Goal: Understand process/instructions

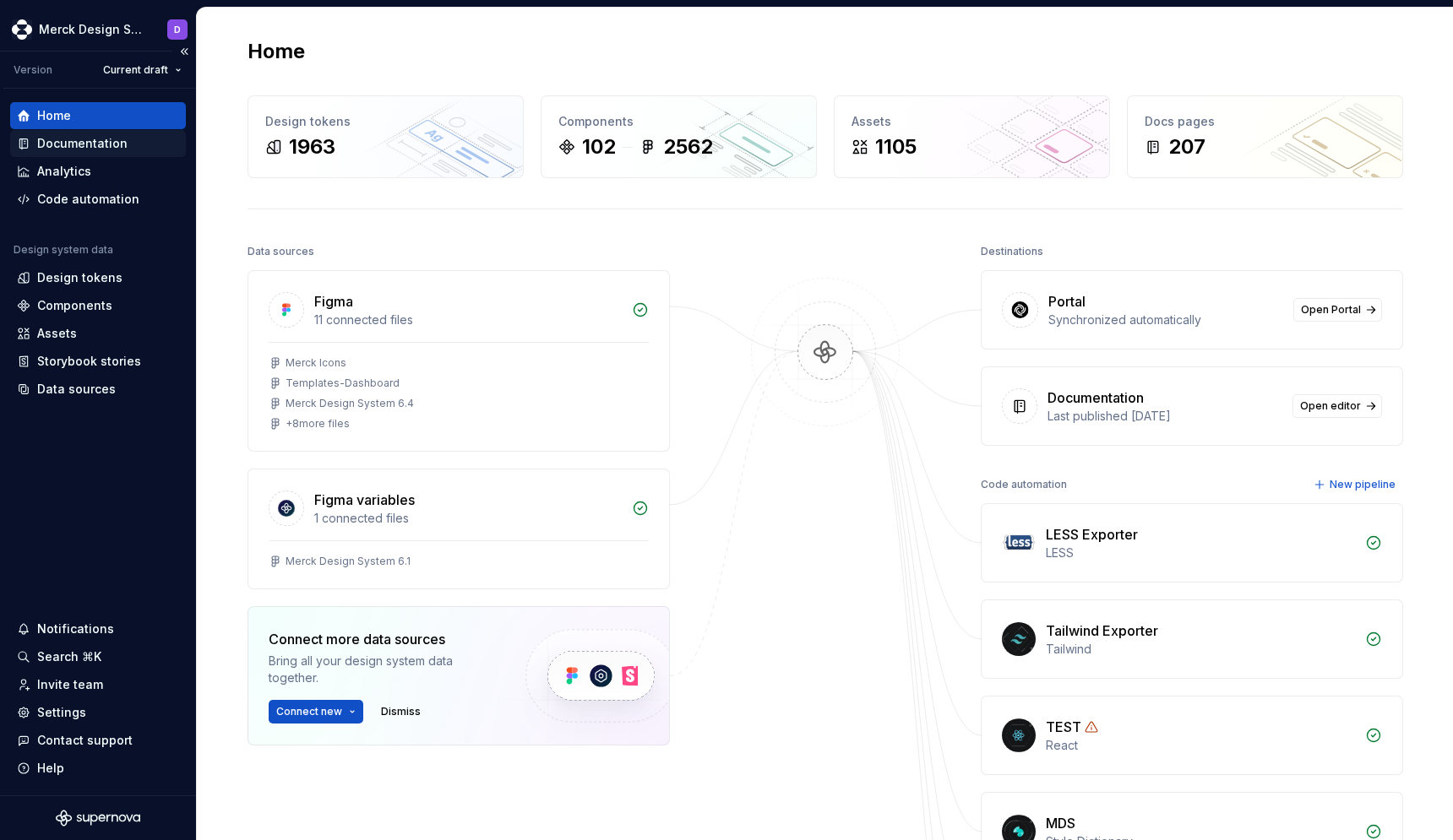
click at [80, 143] on div "Documentation" at bounding box center [82, 143] width 91 height 17
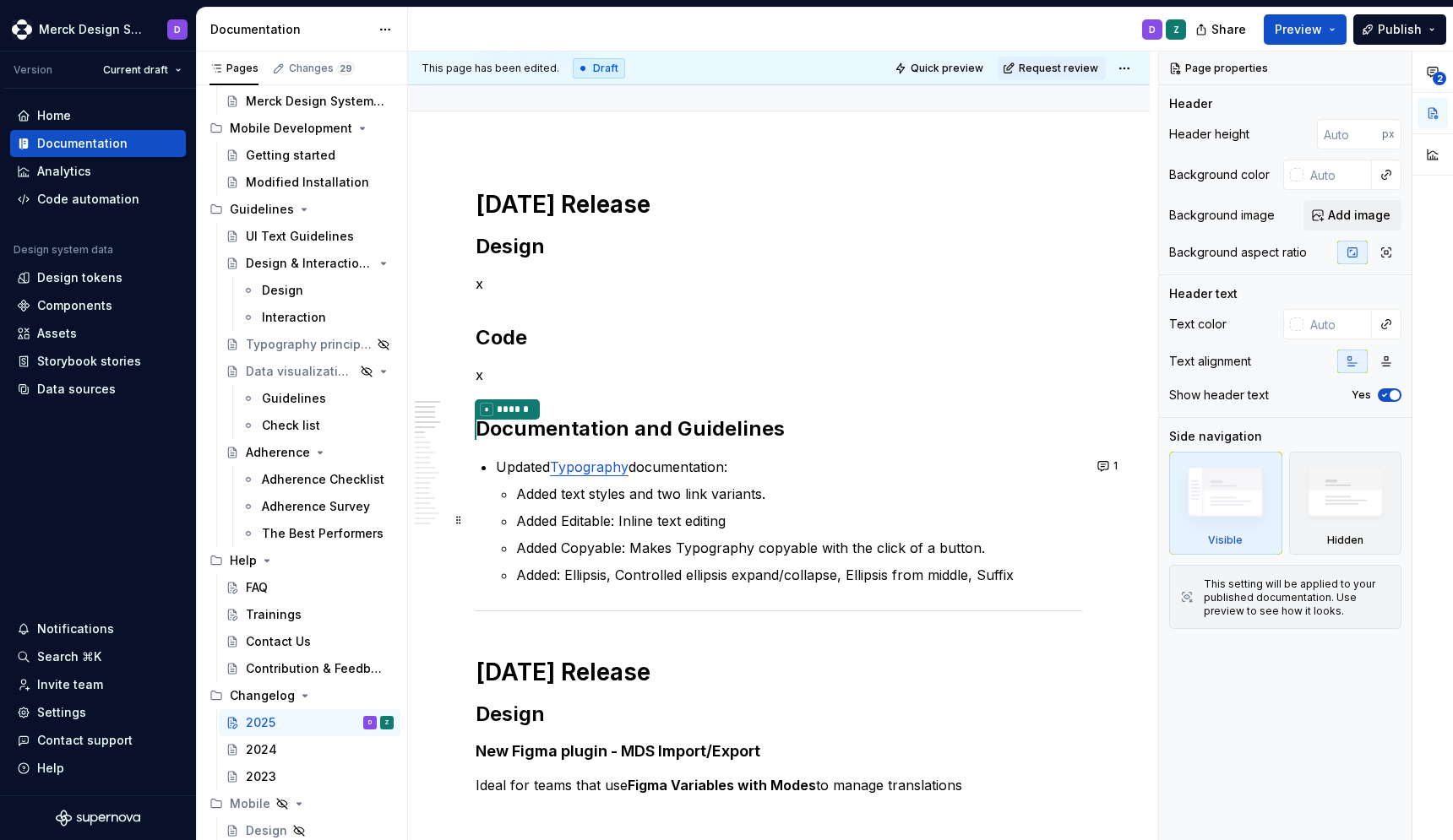
scroll to position [128, 0]
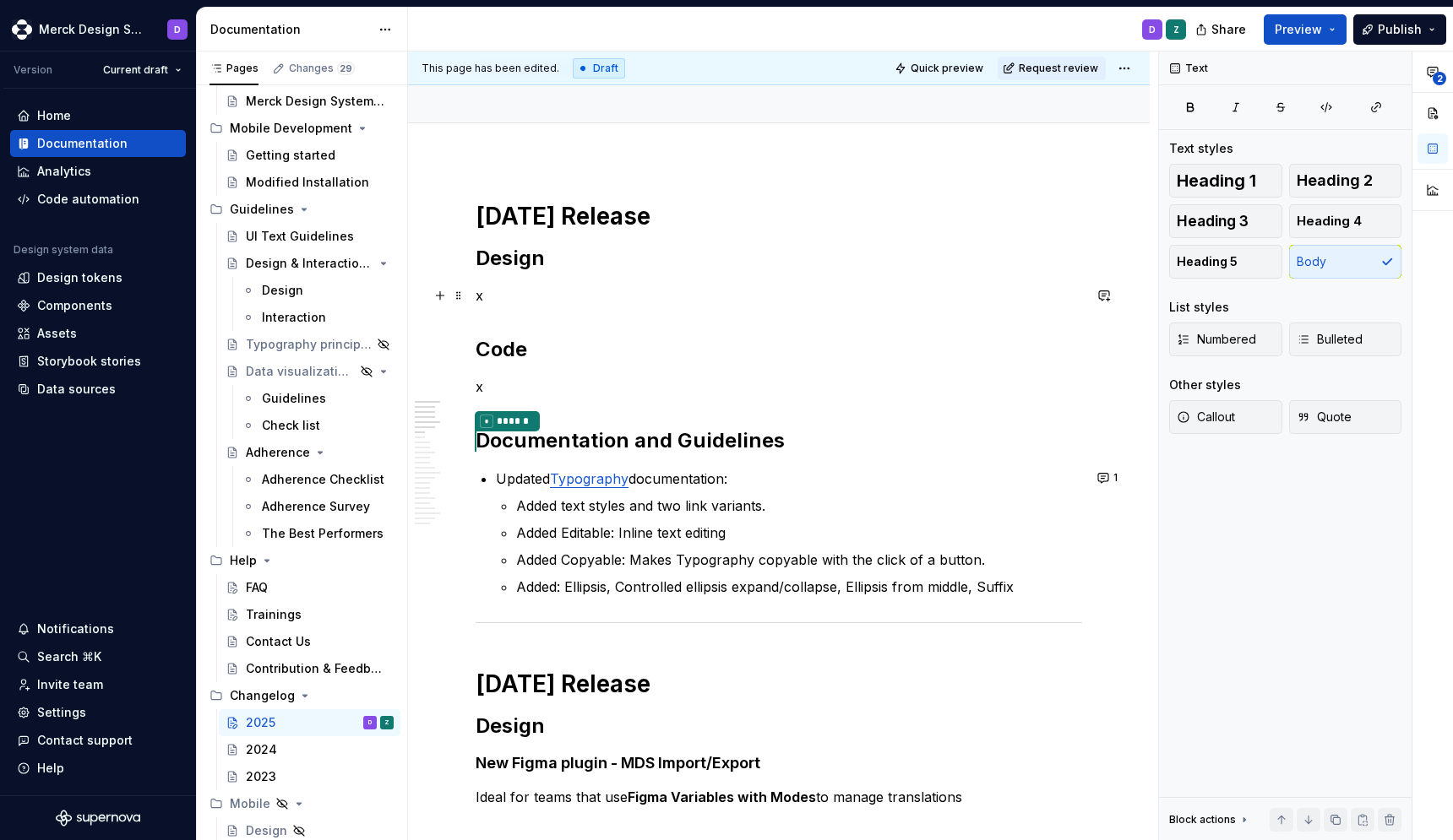
click at [618, 291] on p "x" at bounding box center [778, 296] width 606 height 21
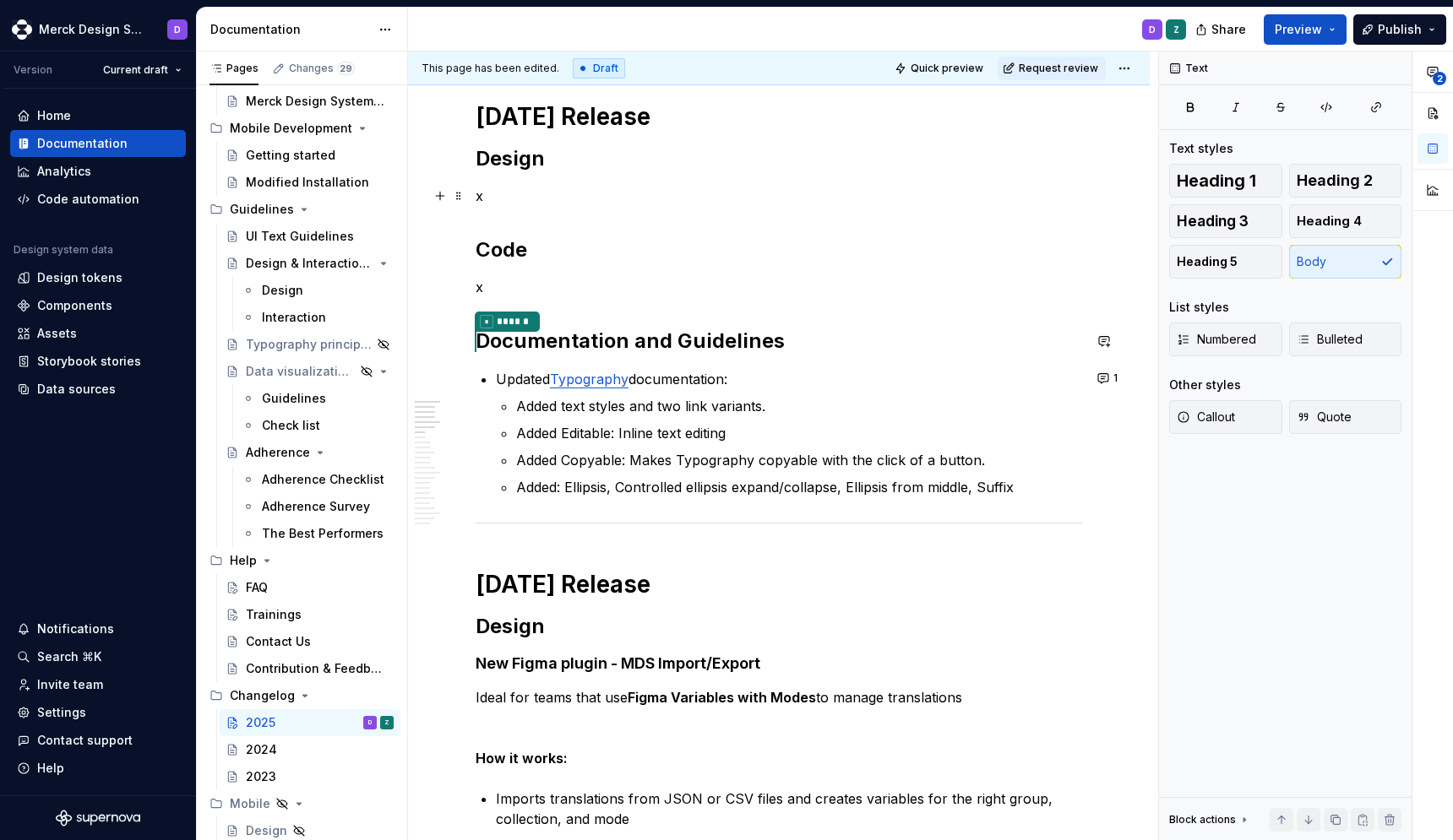
scroll to position [0, 0]
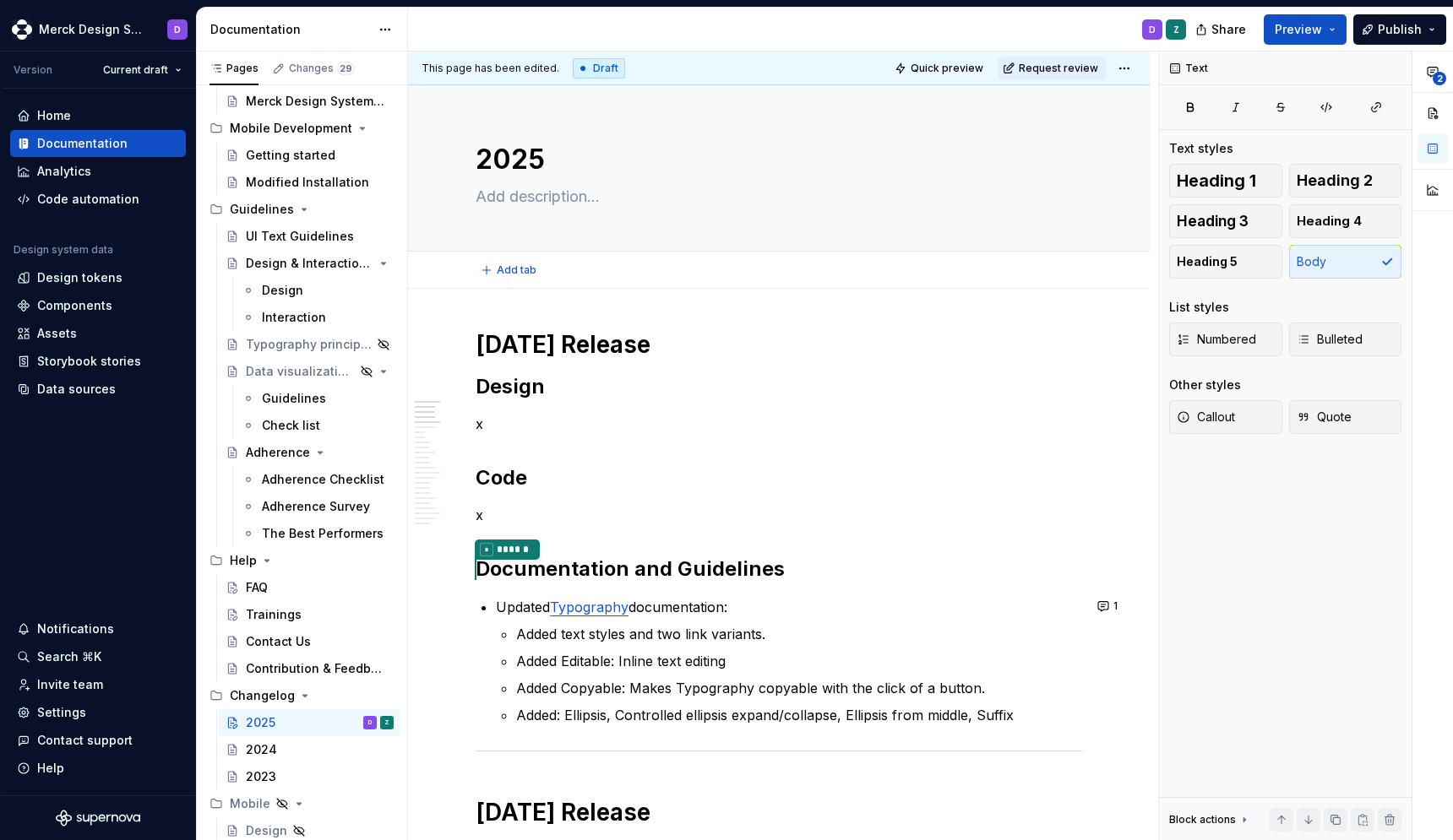
type textarea "*"
